Goal: Transaction & Acquisition: Purchase product/service

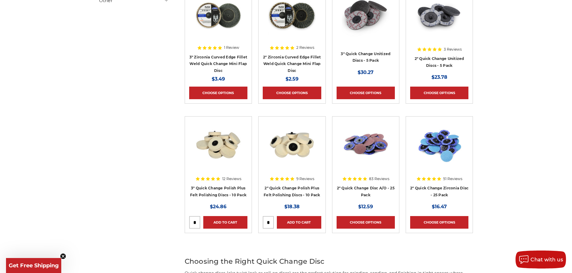
scroll to position [180, 0]
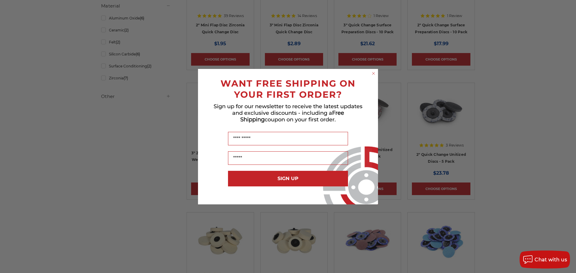
click at [373, 74] on circle "Close dialog" at bounding box center [374, 74] width 6 height 6
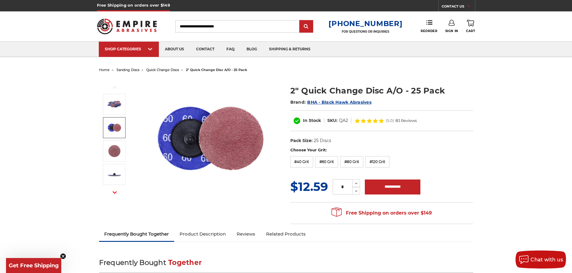
click at [112, 127] on img at bounding box center [114, 127] width 15 height 15
